Goal: Information Seeking & Learning: Compare options

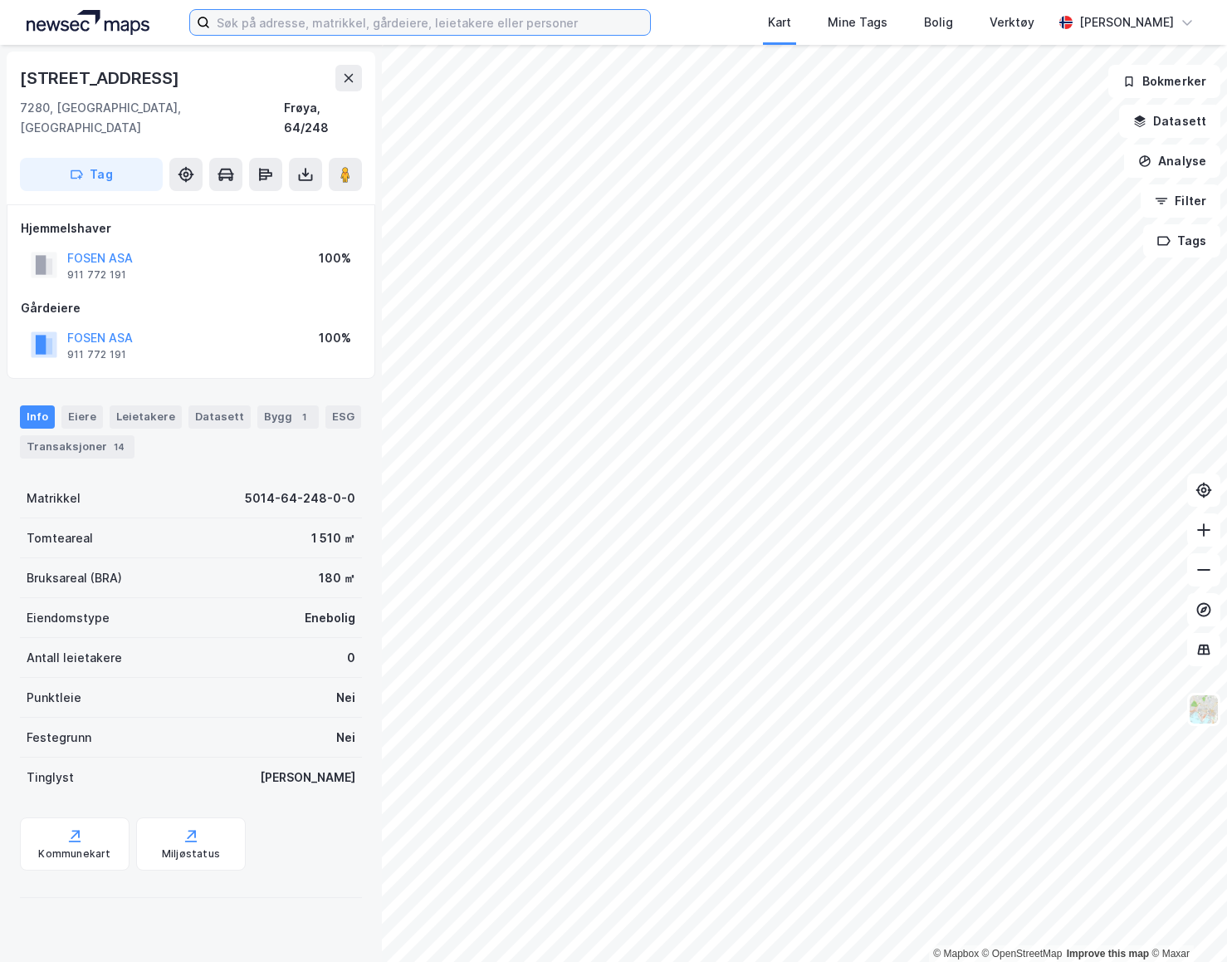
click at [483, 20] on input at bounding box center [430, 22] width 440 height 25
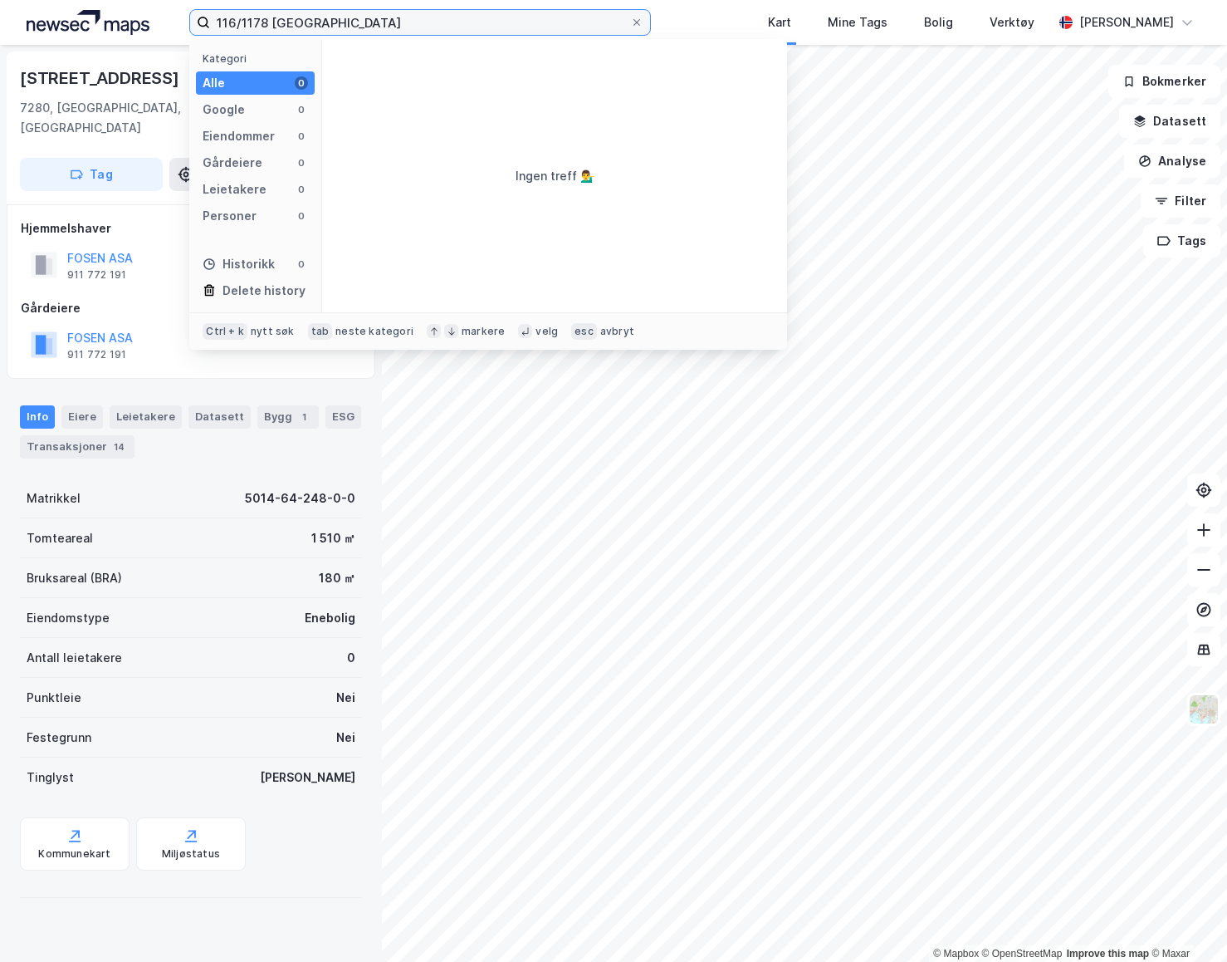
click at [233, 17] on input "116/1178 [GEOGRAPHIC_DATA]" at bounding box center [420, 22] width 420 height 25
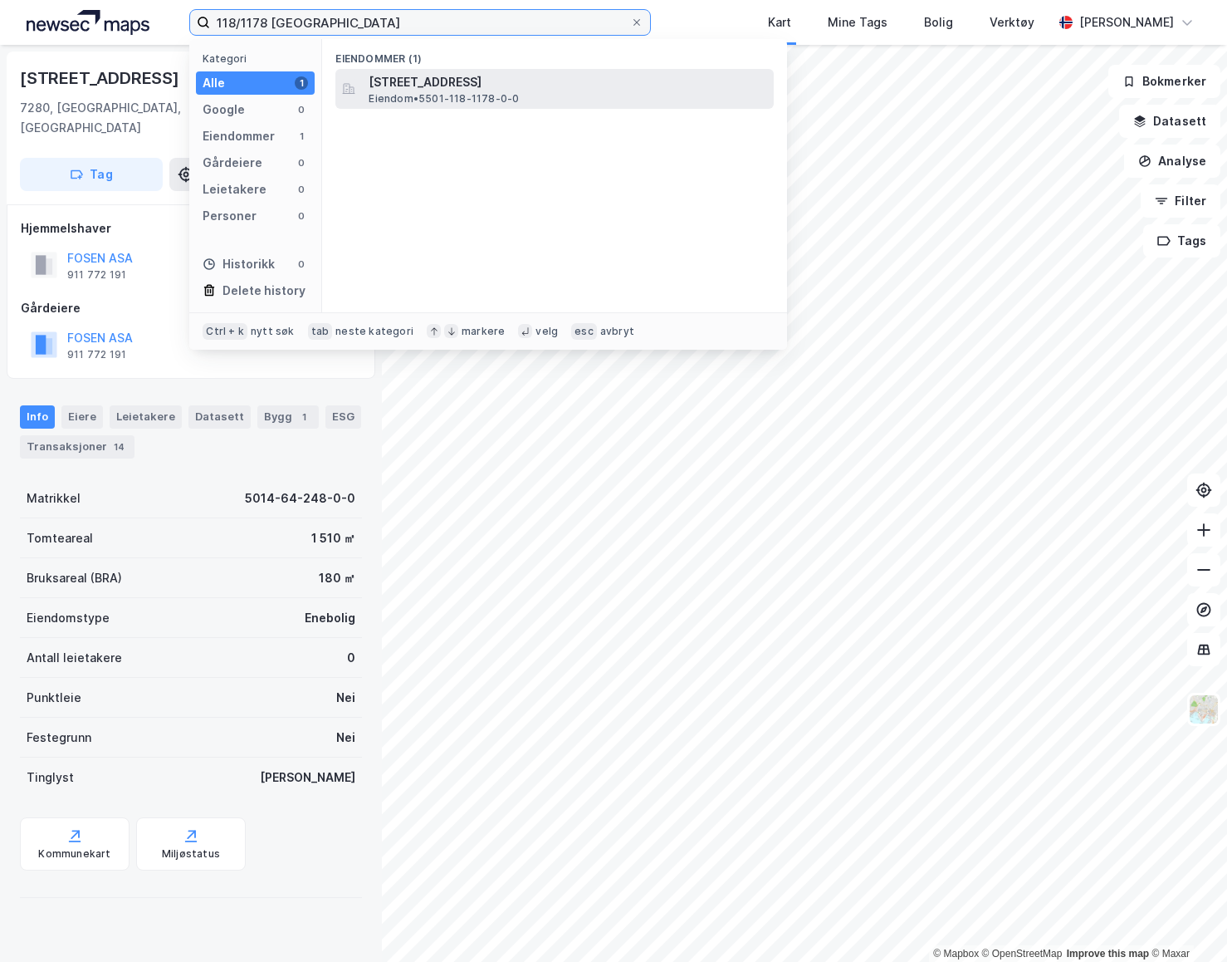
type input "118/1178 [GEOGRAPHIC_DATA]"
click at [503, 91] on span "[STREET_ADDRESS]" at bounding box center [568, 82] width 399 height 20
